Goal: Information Seeking & Learning: Learn about a topic

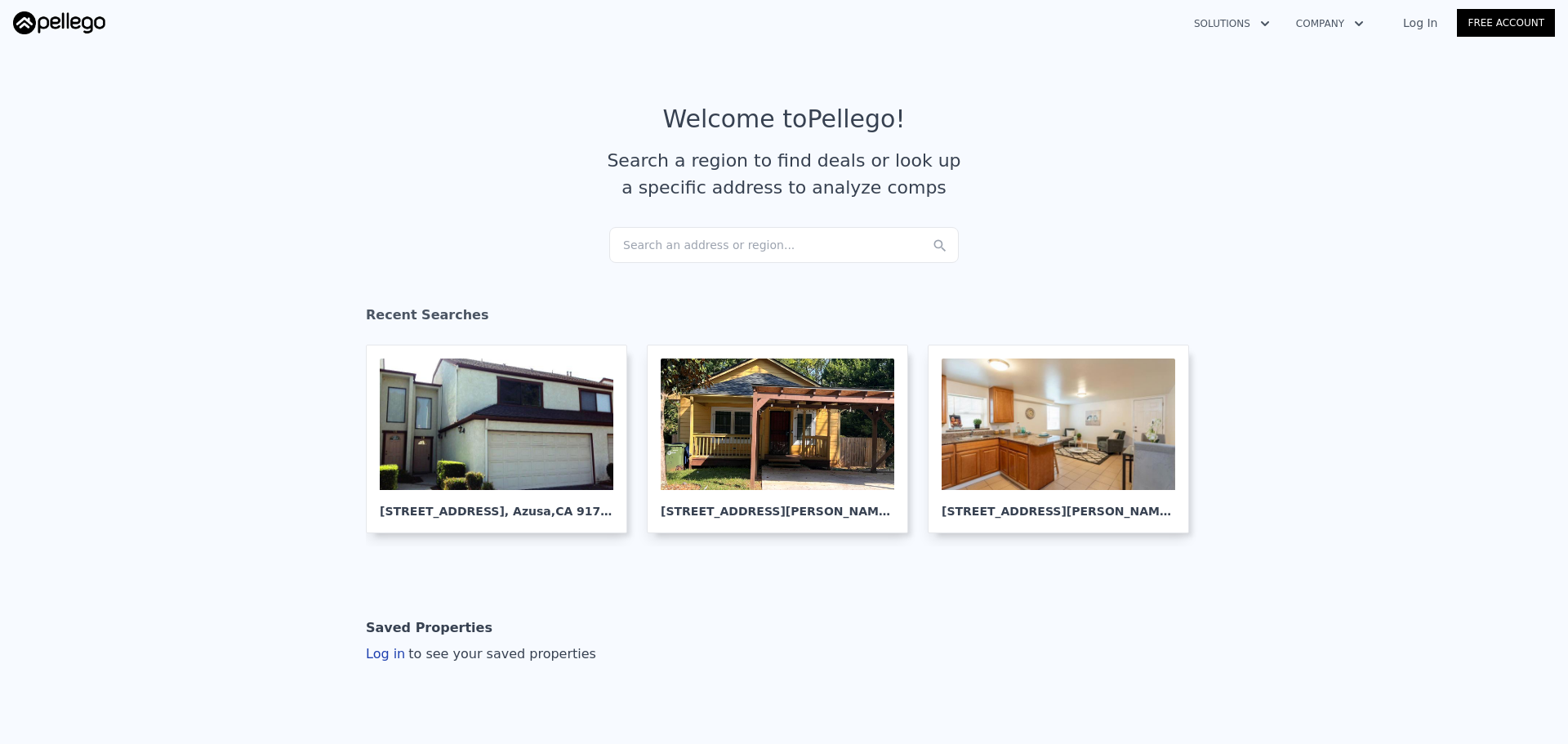
click at [726, 246] on div "Search an address or region..." at bounding box center [784, 245] width 349 height 36
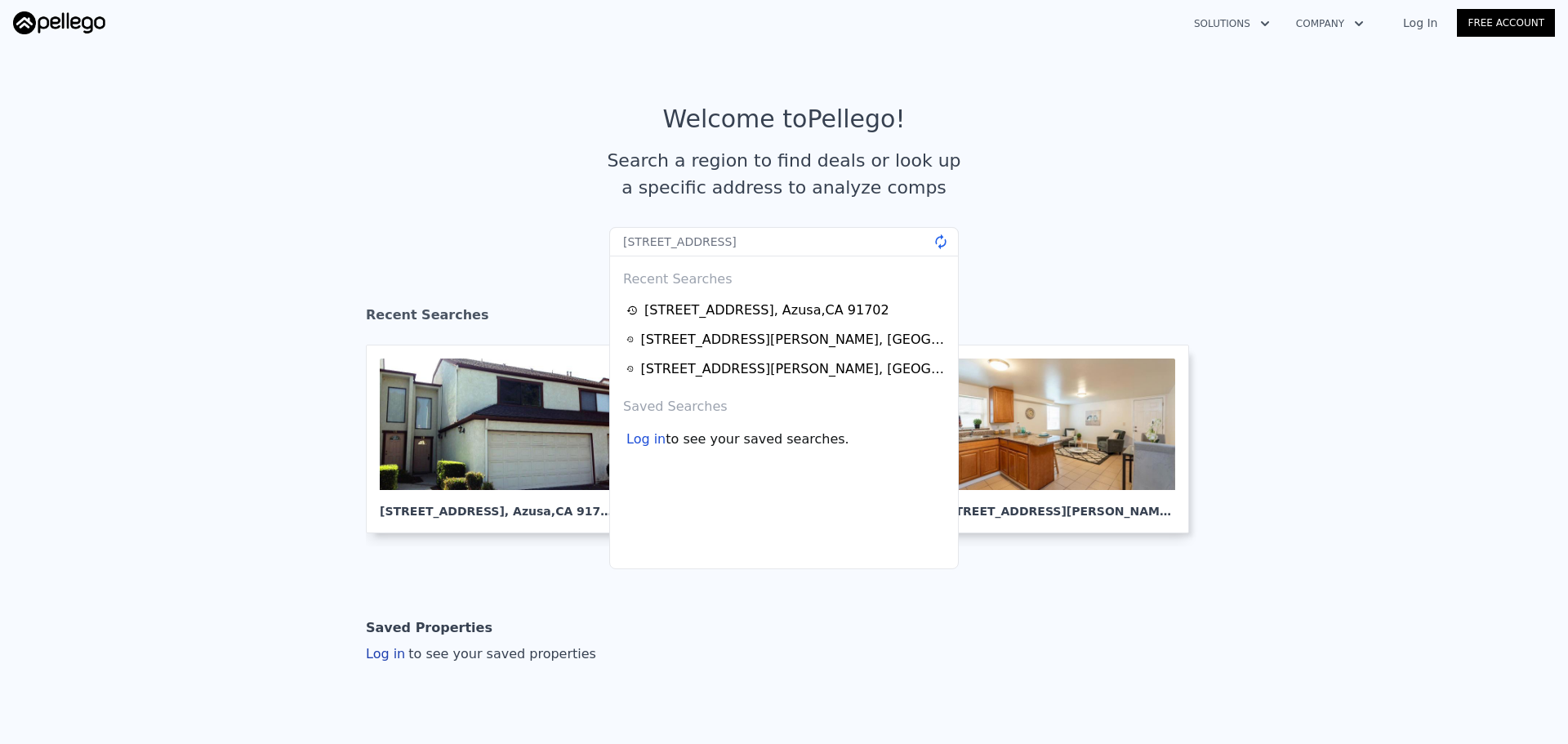
type input "[STREET_ADDRESS]"
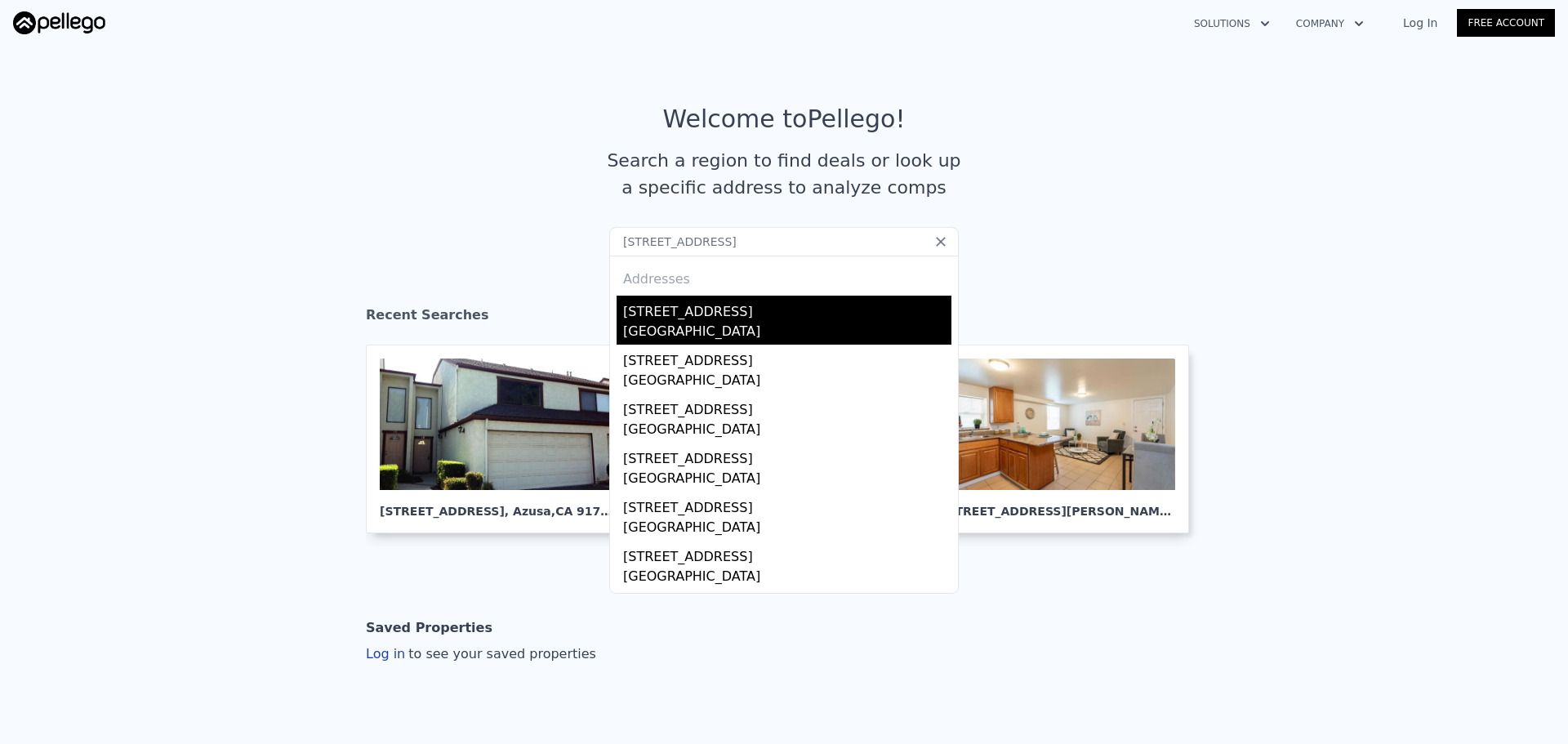
click at [706, 319] on div "[STREET_ADDRESS]" at bounding box center [786, 309] width 328 height 27
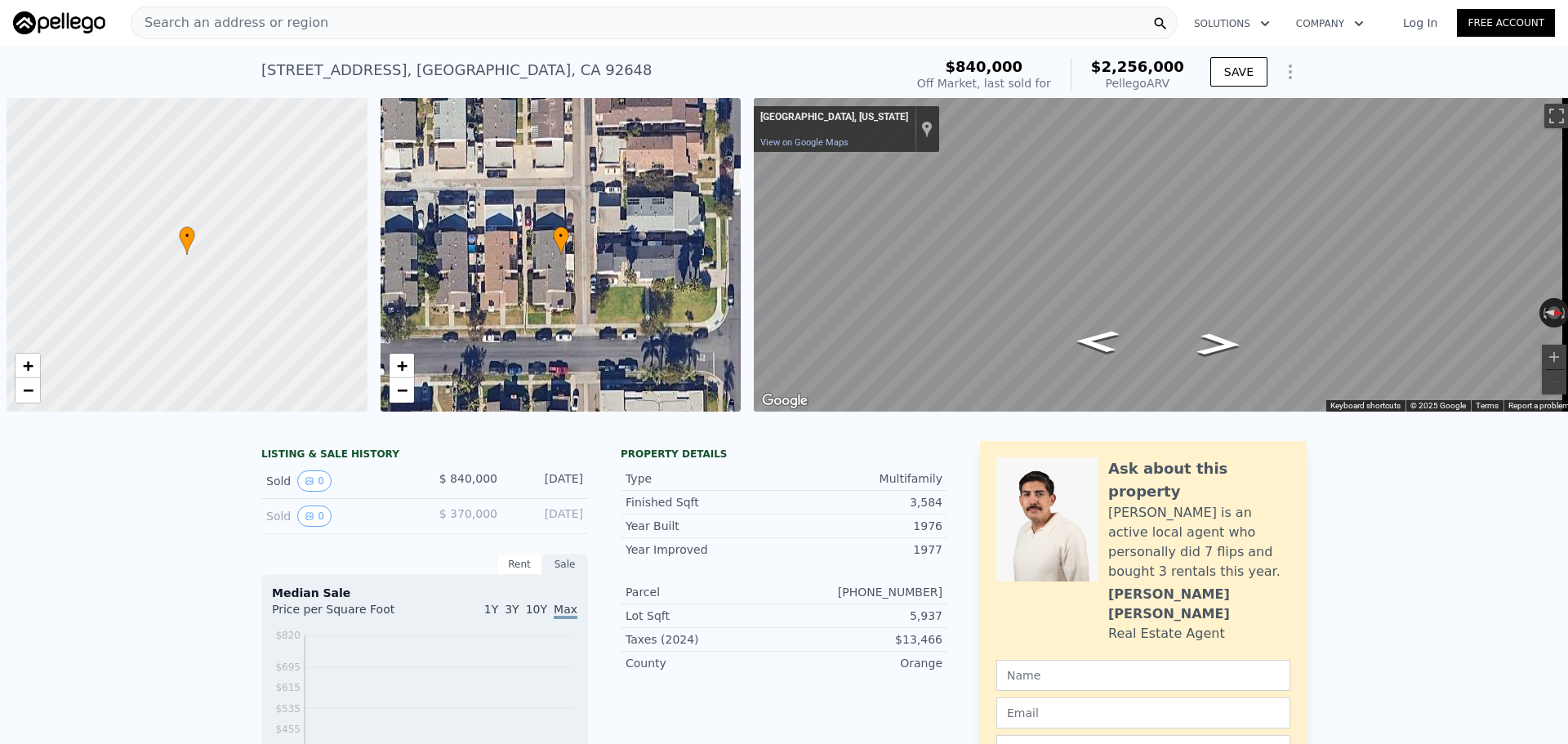
scroll to position [0, 7]
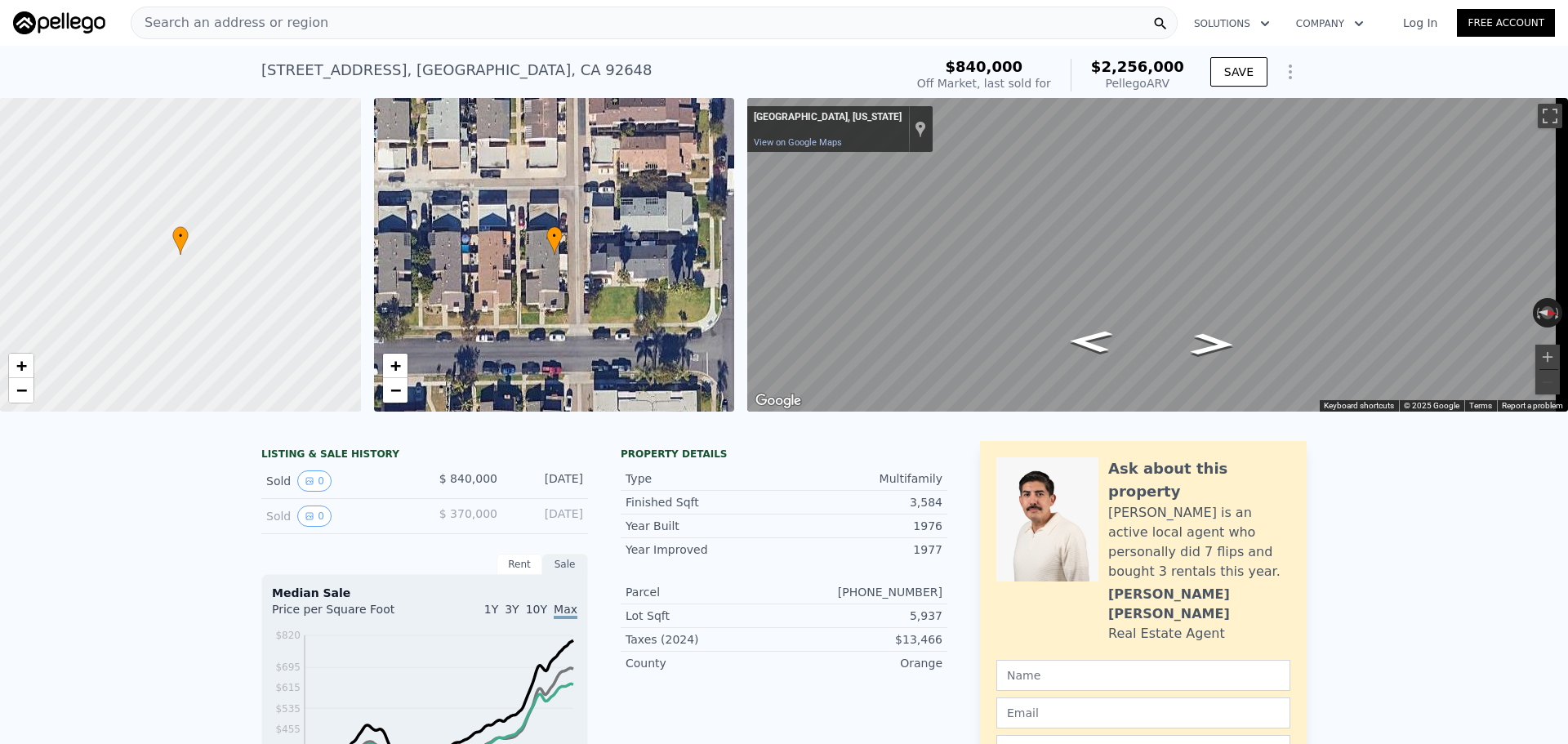
click at [340, 14] on div "Search an address or region" at bounding box center [654, 23] width 1047 height 33
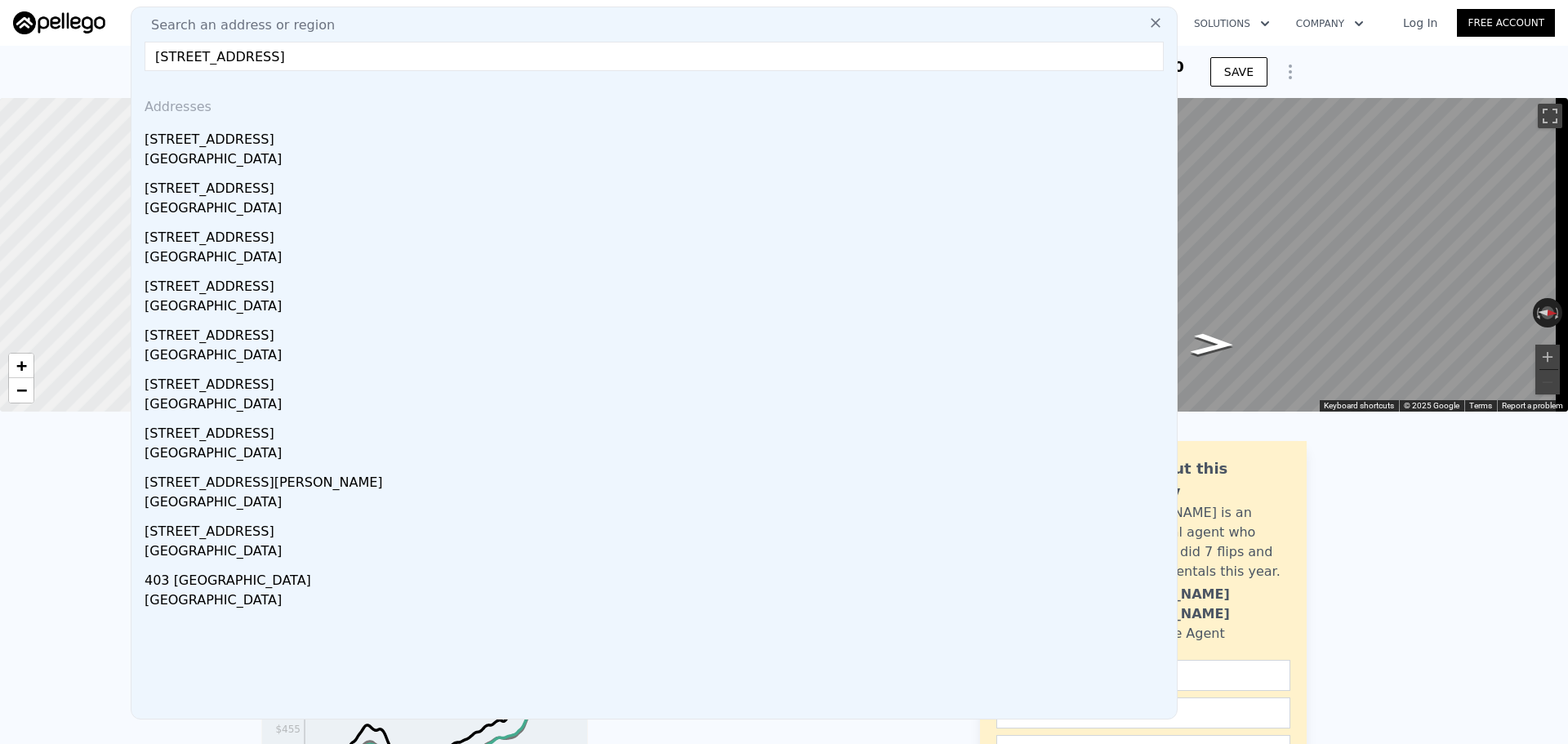
type input "[STREET_ADDRESS]"
click at [357, 71] on div "Search an address or [GEOGRAPHIC_DATA][STREET_ADDRESS] Addresses [STREET_ADDRES…" at bounding box center [654, 363] width 1047 height 713
click at [377, 51] on input "[STREET_ADDRESS]" at bounding box center [654, 56] width 1019 height 29
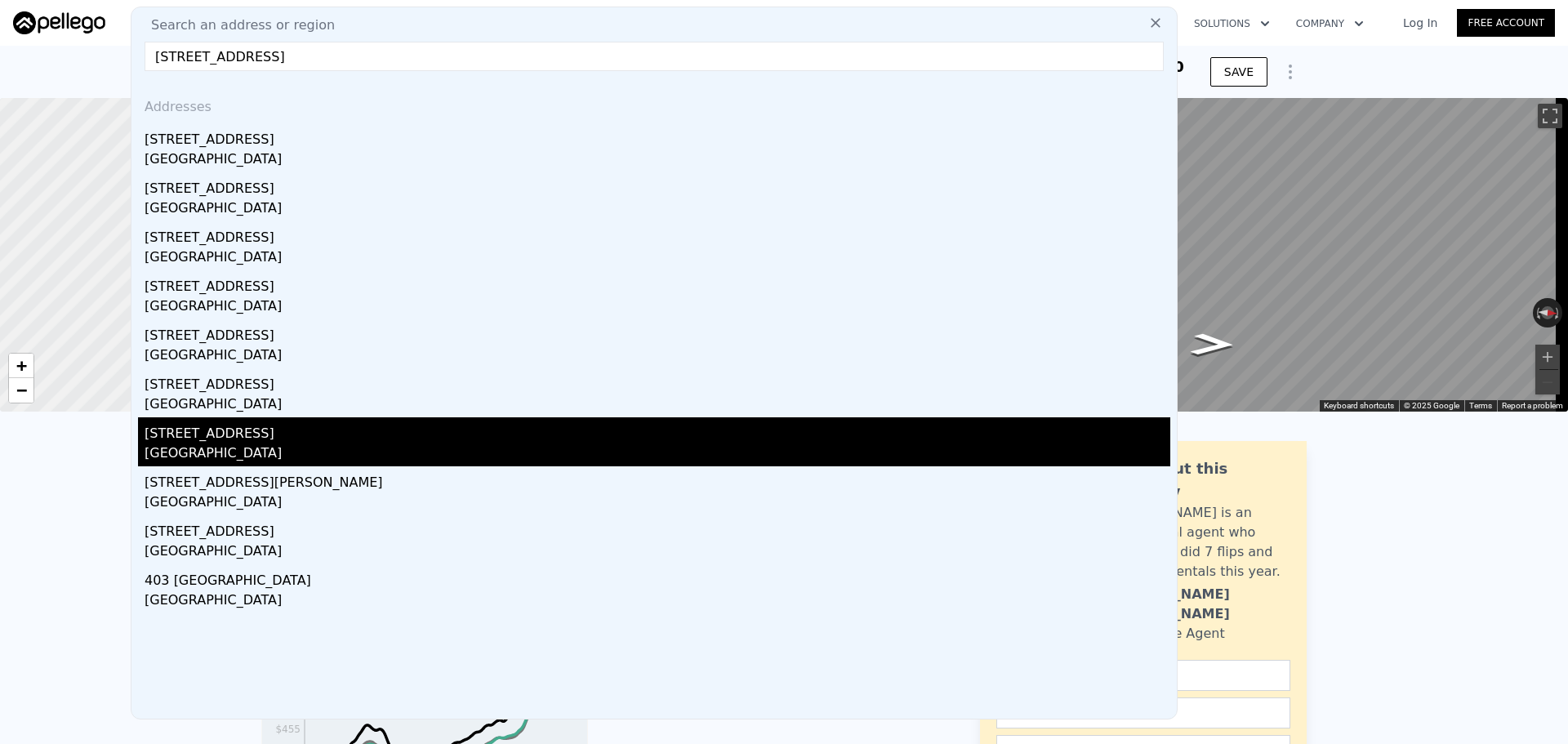
click at [414, 433] on div "[STREET_ADDRESS]" at bounding box center [658, 431] width 1026 height 27
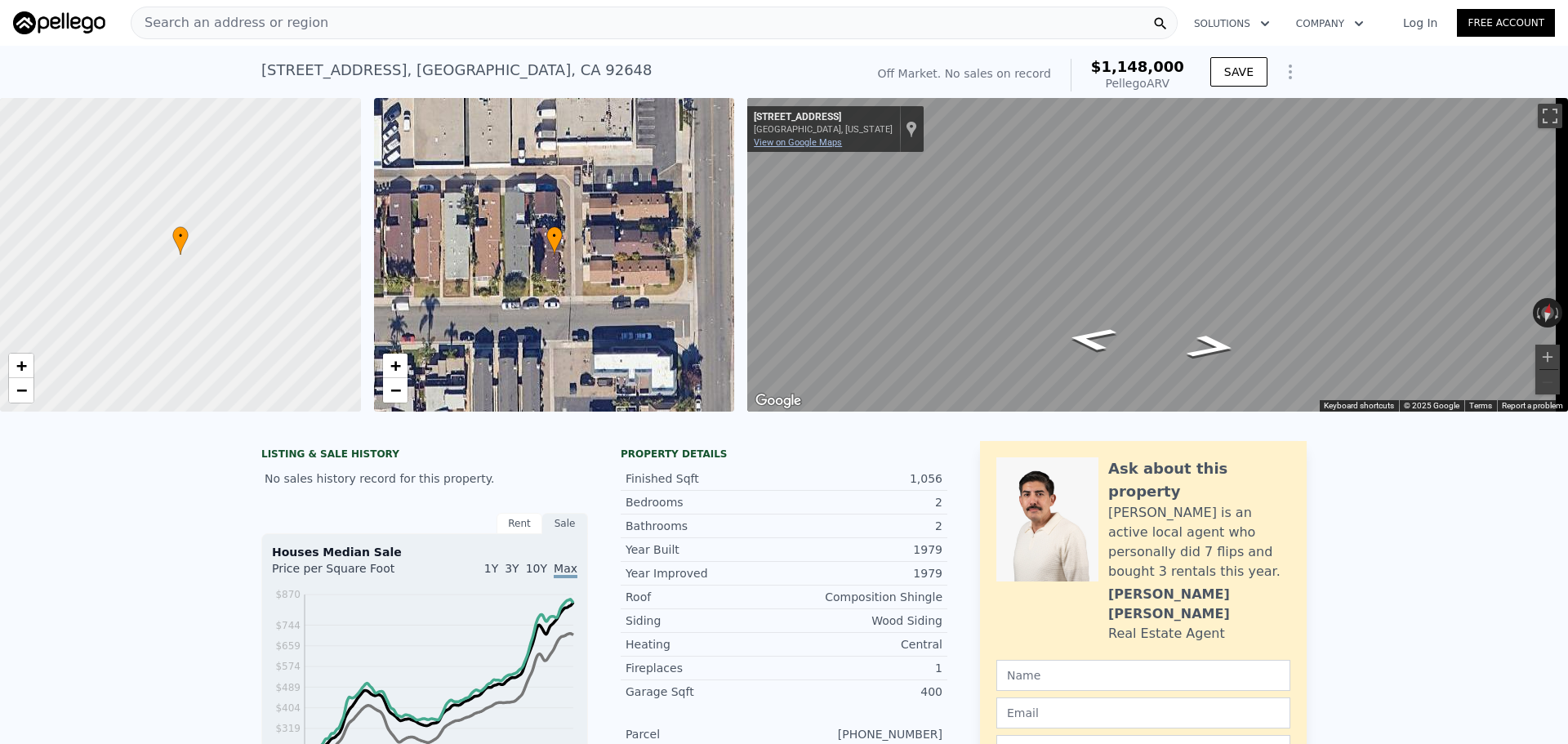
click at [811, 146] on div "← Move left → Move right ↑ Move up ↓ Move down + Zoom in - Zoom out [STREET_ADD…" at bounding box center [1157, 255] width 820 height 313
